Goal: Task Accomplishment & Management: Manage account settings

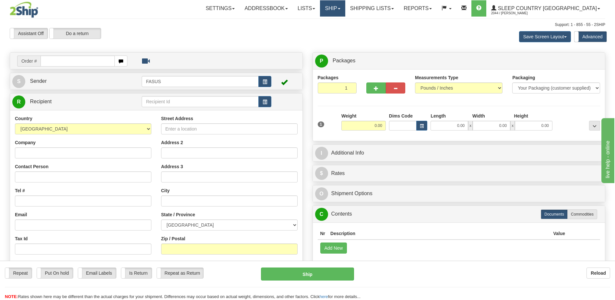
click at [341, 9] on span at bounding box center [339, 8] width 3 height 1
click at [339, 32] on span "OnHold / Order Queue" at bounding box center [316, 31] width 46 height 5
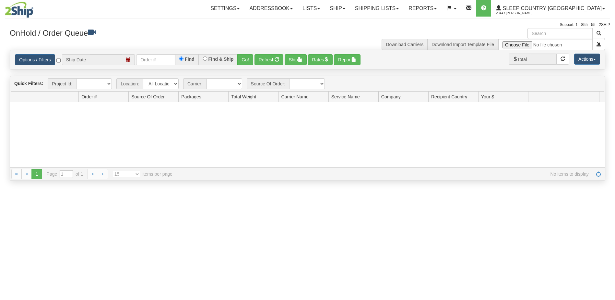
type input "[DATE]"
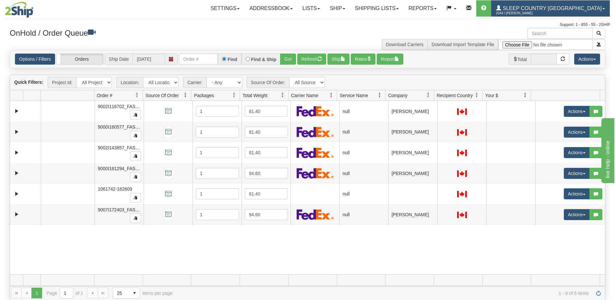
click at [568, 5] on link "Sleep Country Canada 2044 / Lorraine Cefai" at bounding box center [550, 8] width 119 height 16
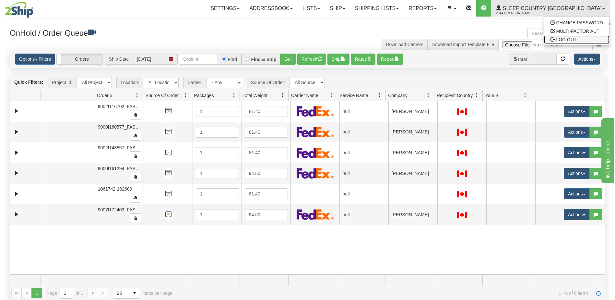
click at [569, 41] on span "LOG OUT" at bounding box center [567, 39] width 20 height 5
